Goal: Information Seeking & Learning: Learn about a topic

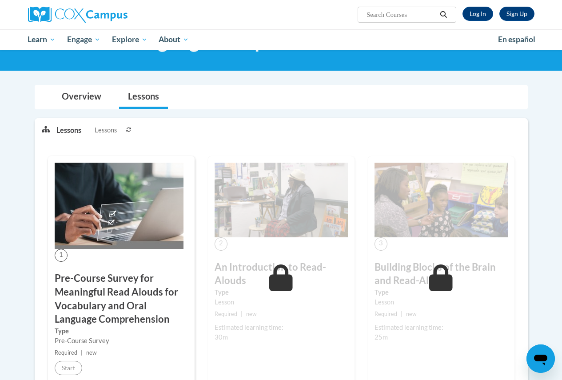
scroll to position [130, 0]
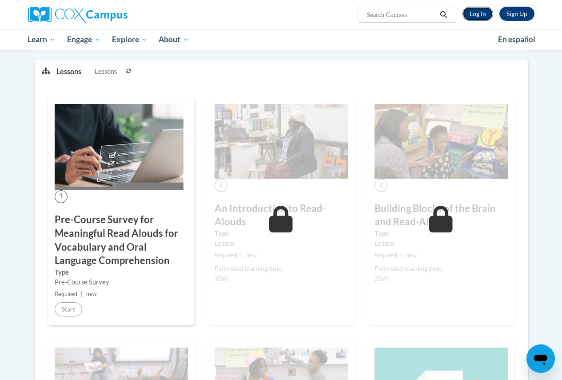
click at [470, 15] on link "Log In" at bounding box center [477, 14] width 31 height 14
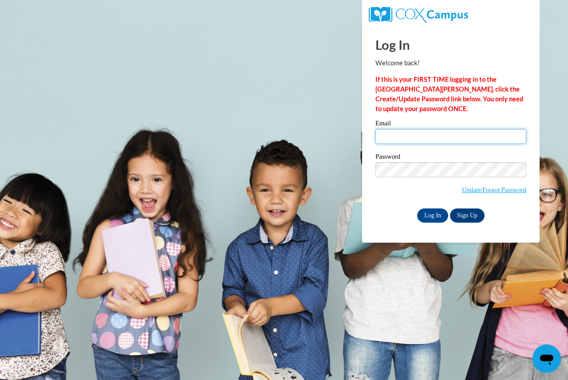
click at [414, 135] on input "Email" at bounding box center [451, 136] width 151 height 15
type input "[EMAIL_ADDRESS][DOMAIN_NAME]"
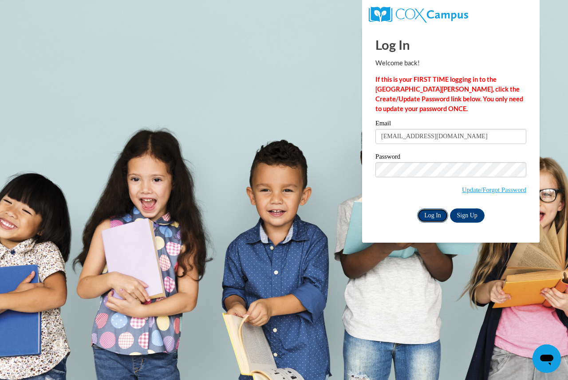
click at [433, 216] on input "Log In" at bounding box center [432, 215] width 31 height 14
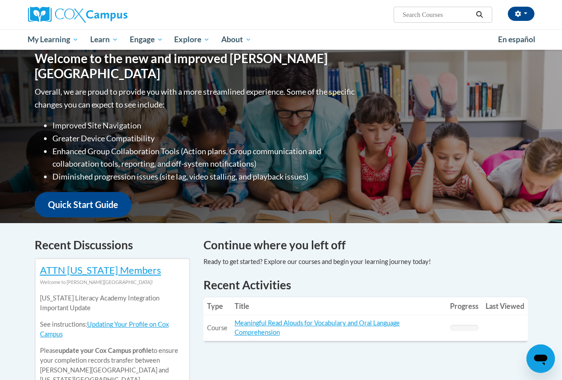
click at [249, 328] on td "Title: Meaningful Read Alouds for Vocabulary and Oral Language Comprehension" at bounding box center [338, 328] width 215 height 26
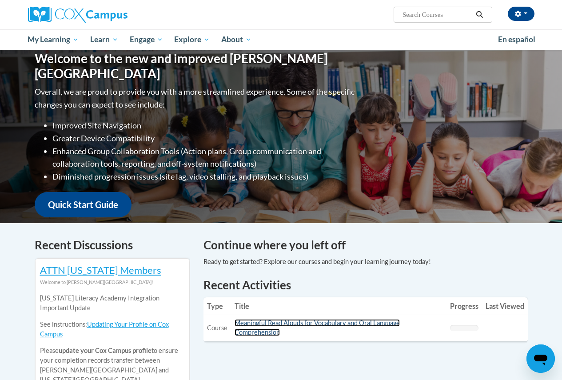
click at [250, 325] on link "Meaningful Read Alouds for Vocabulary and Oral Language Comprehension" at bounding box center [316, 327] width 165 height 17
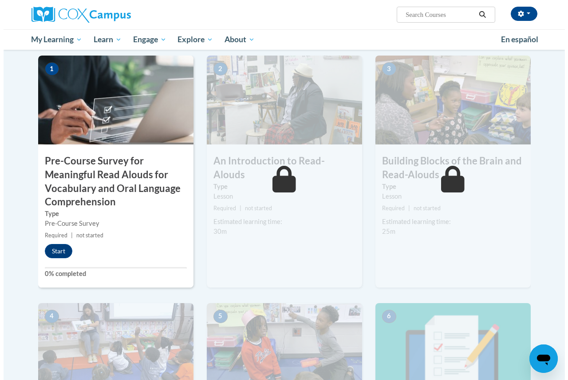
scroll to position [222, 0]
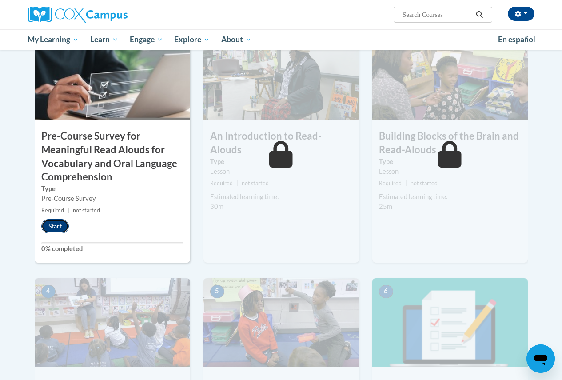
click at [50, 223] on button "Start" at bounding box center [55, 226] width 28 height 14
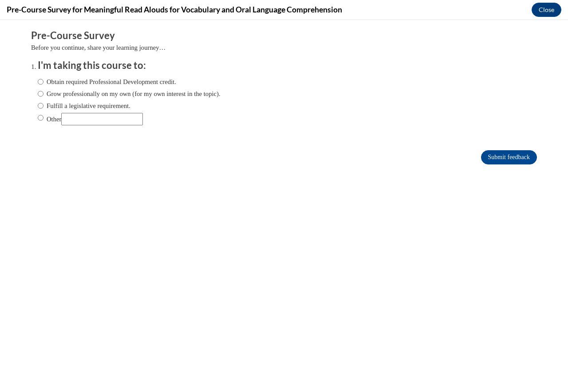
scroll to position [0, 0]
click at [38, 103] on input "Fulfill a legislative requirement." at bounding box center [41, 106] width 6 height 10
radio input "true"
click at [510, 157] on input "Submit feedback" at bounding box center [509, 157] width 56 height 14
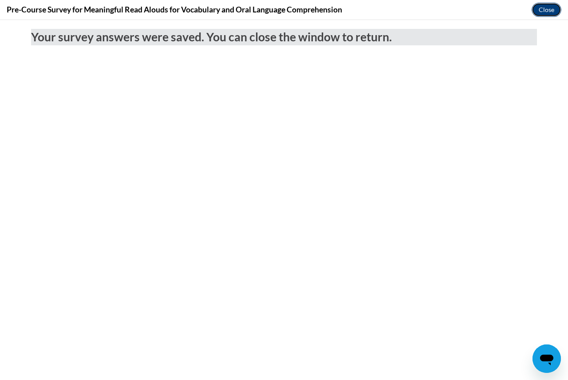
click at [555, 11] on button "Close" at bounding box center [547, 10] width 30 height 14
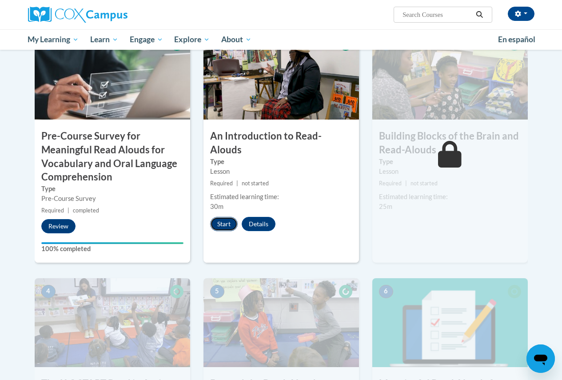
click at [226, 217] on button "Start" at bounding box center [224, 224] width 28 height 14
